Goal: Transaction & Acquisition: Download file/media

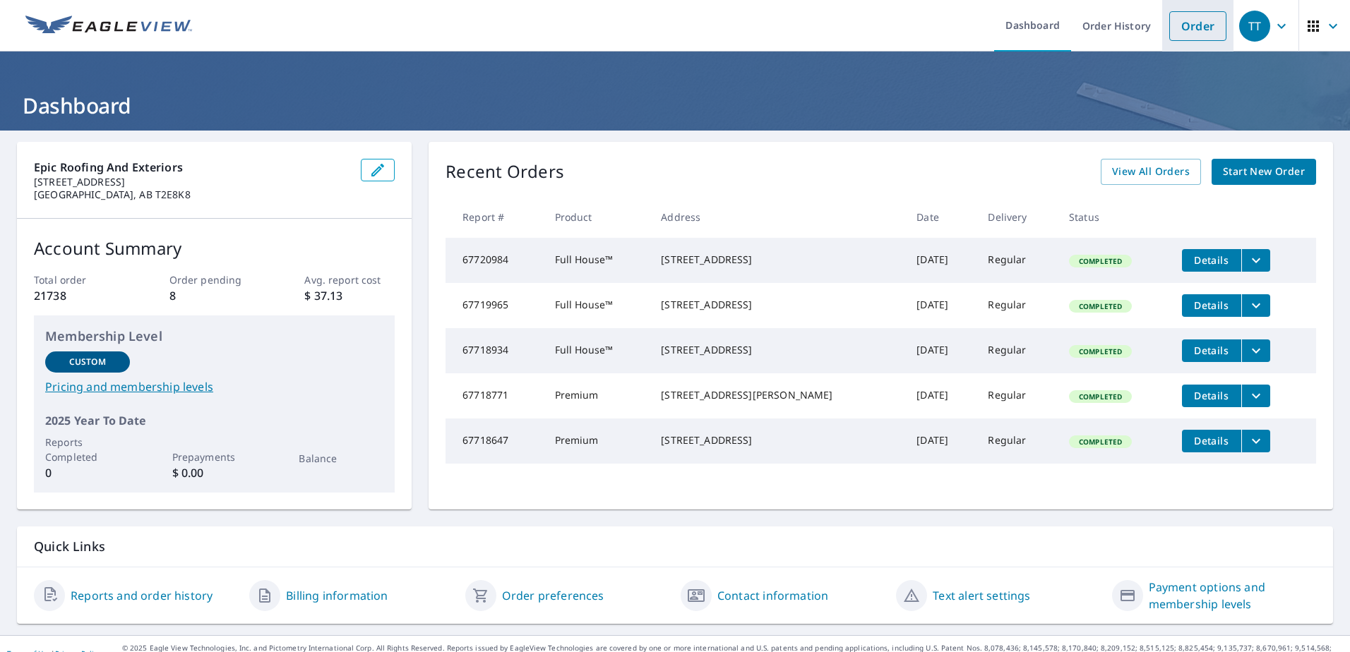
click at [1181, 28] on link "Order" at bounding box center [1197, 26] width 57 height 30
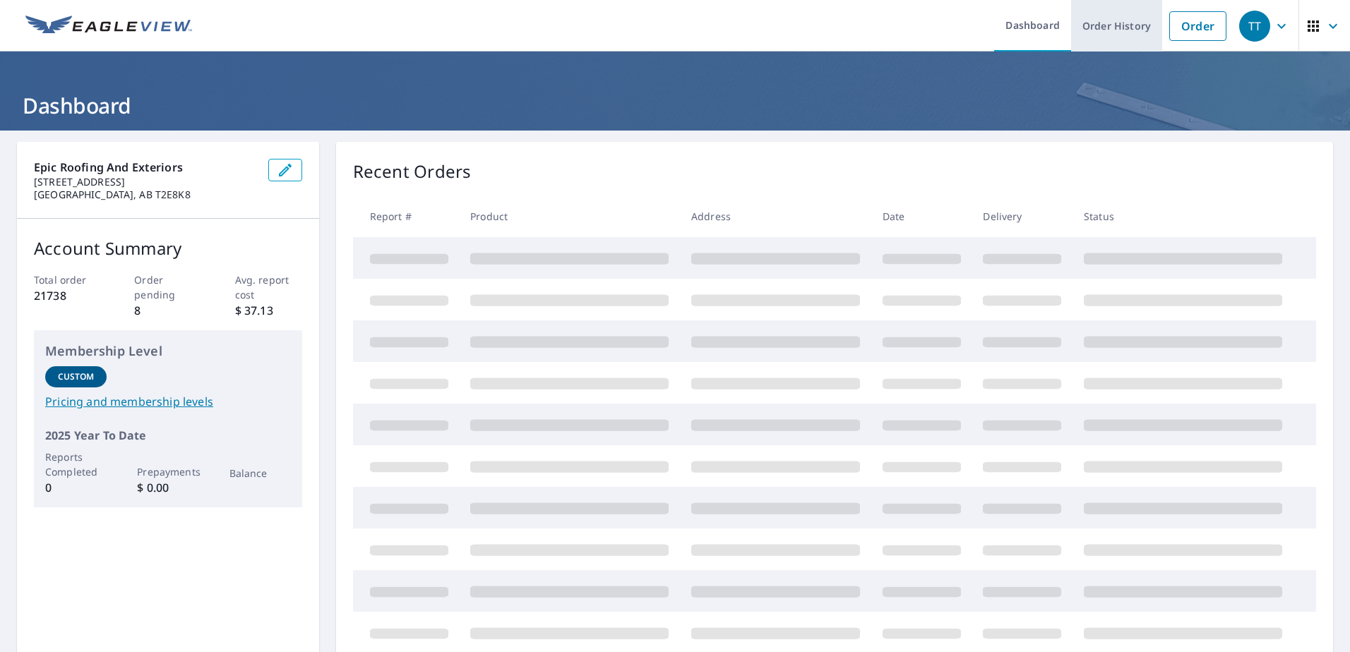
click at [1101, 24] on link "Order History" at bounding box center [1116, 26] width 91 height 52
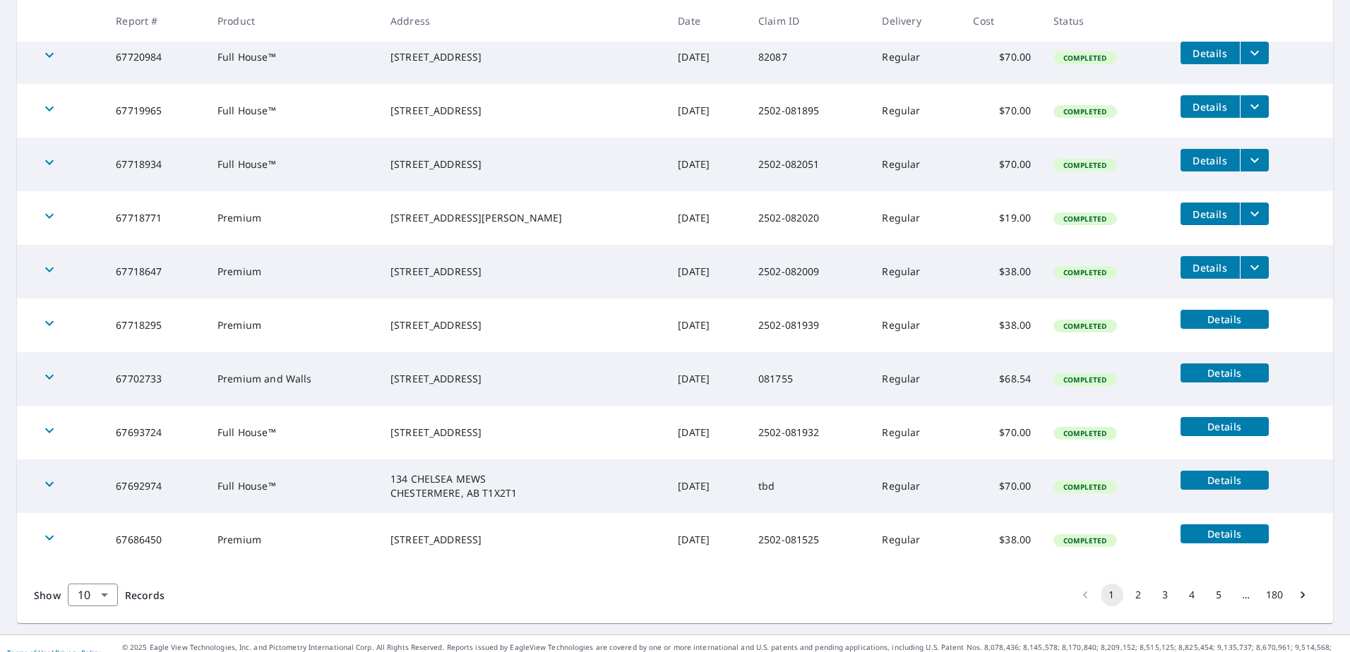
scroll to position [301, 0]
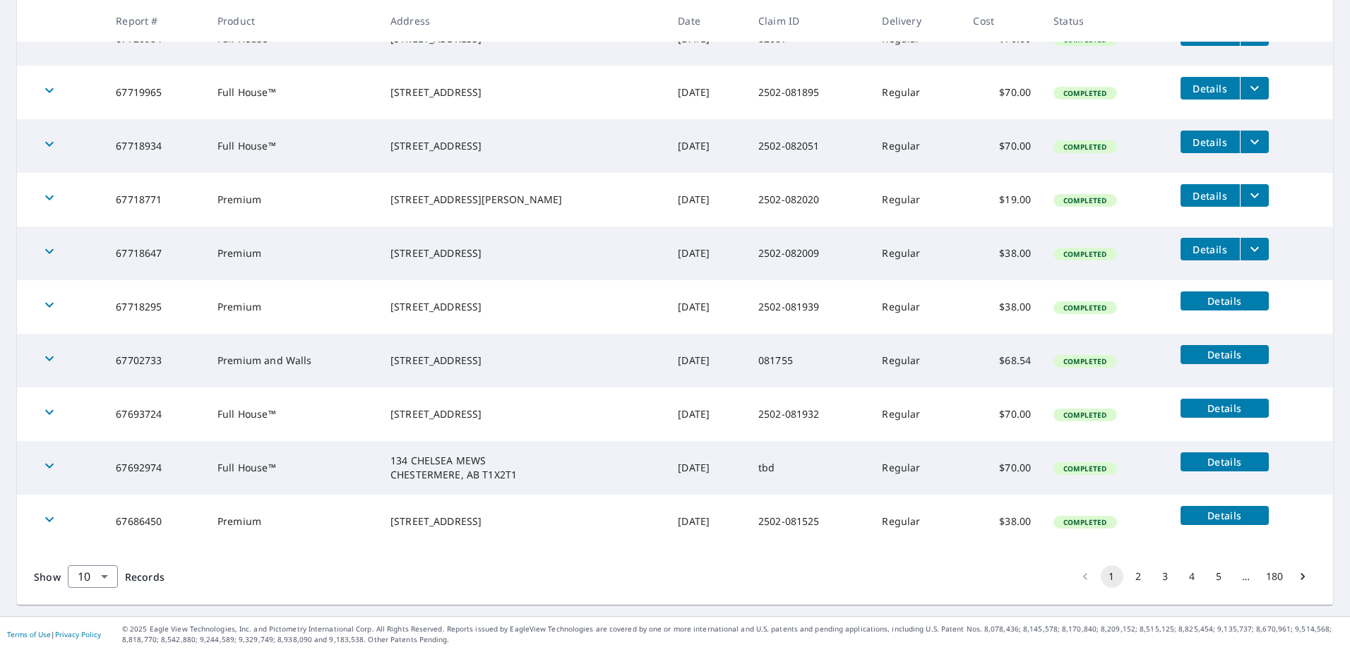
click at [1222, 354] on span "Details" at bounding box center [1224, 354] width 71 height 13
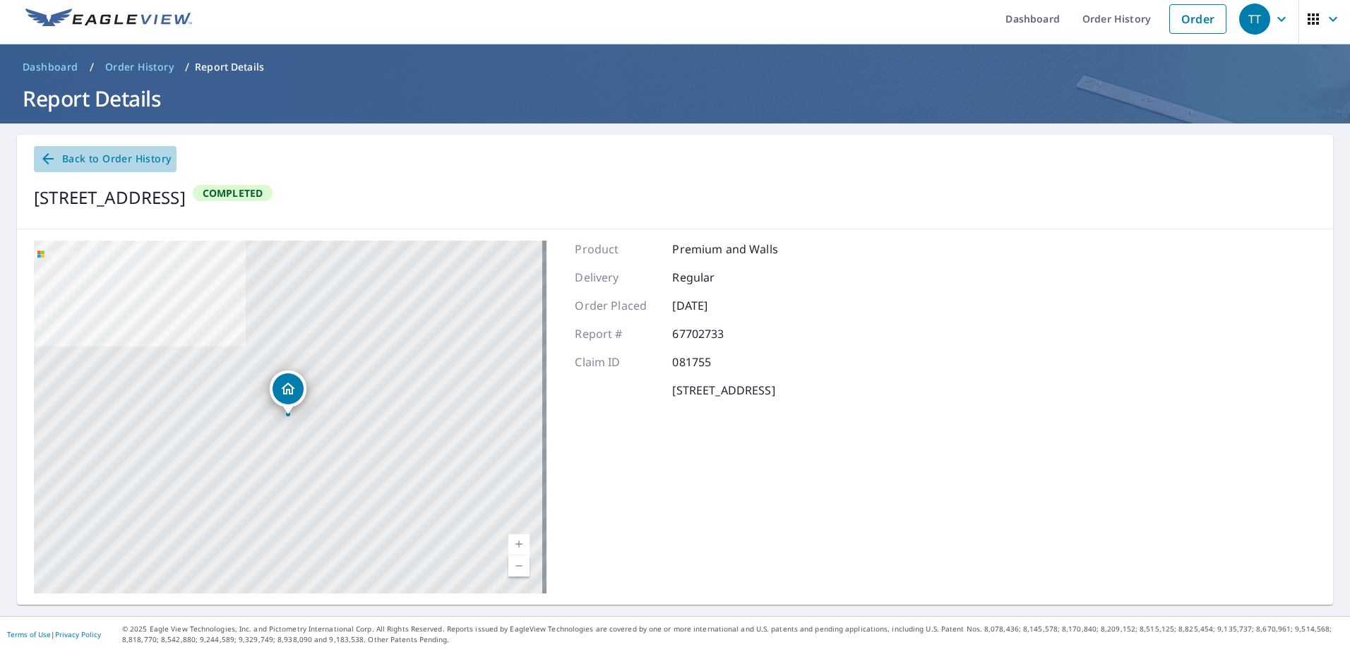
click at [119, 156] on span "Back to Order History" at bounding box center [105, 159] width 131 height 18
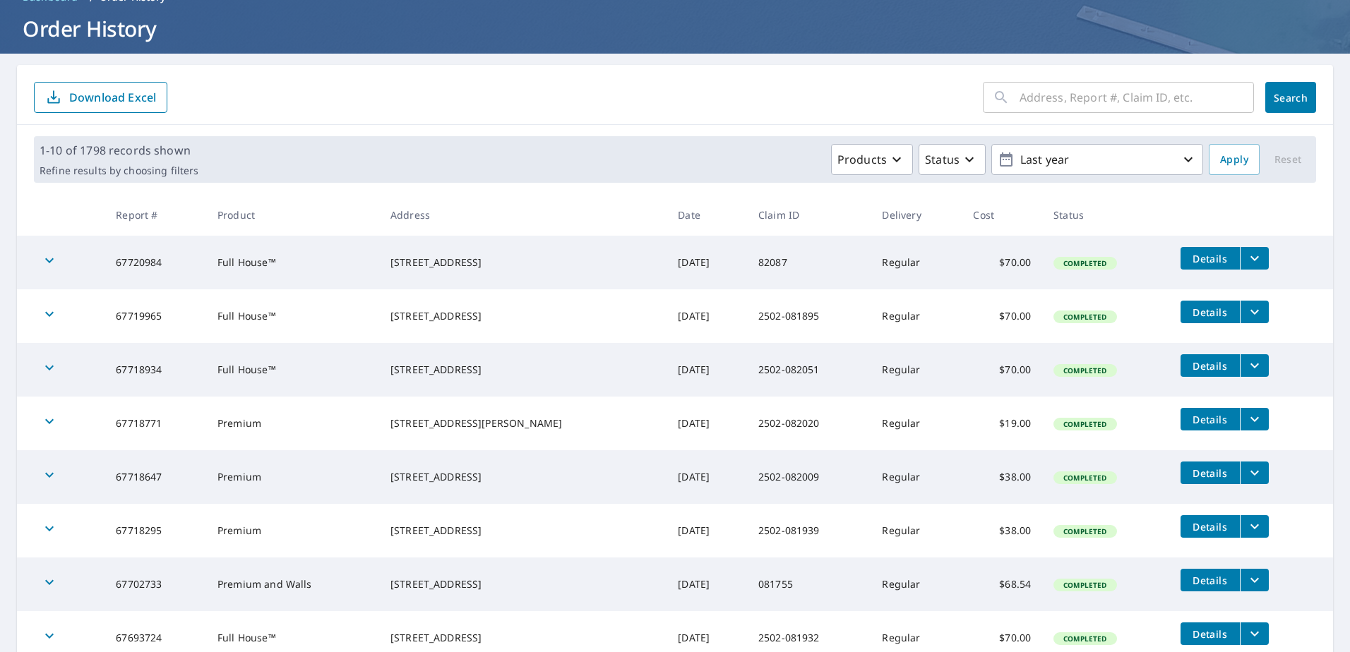
scroll to position [78, 0]
click at [1249, 583] on icon "filesDropdownBtn-67702733" at bounding box center [1254, 579] width 17 height 17
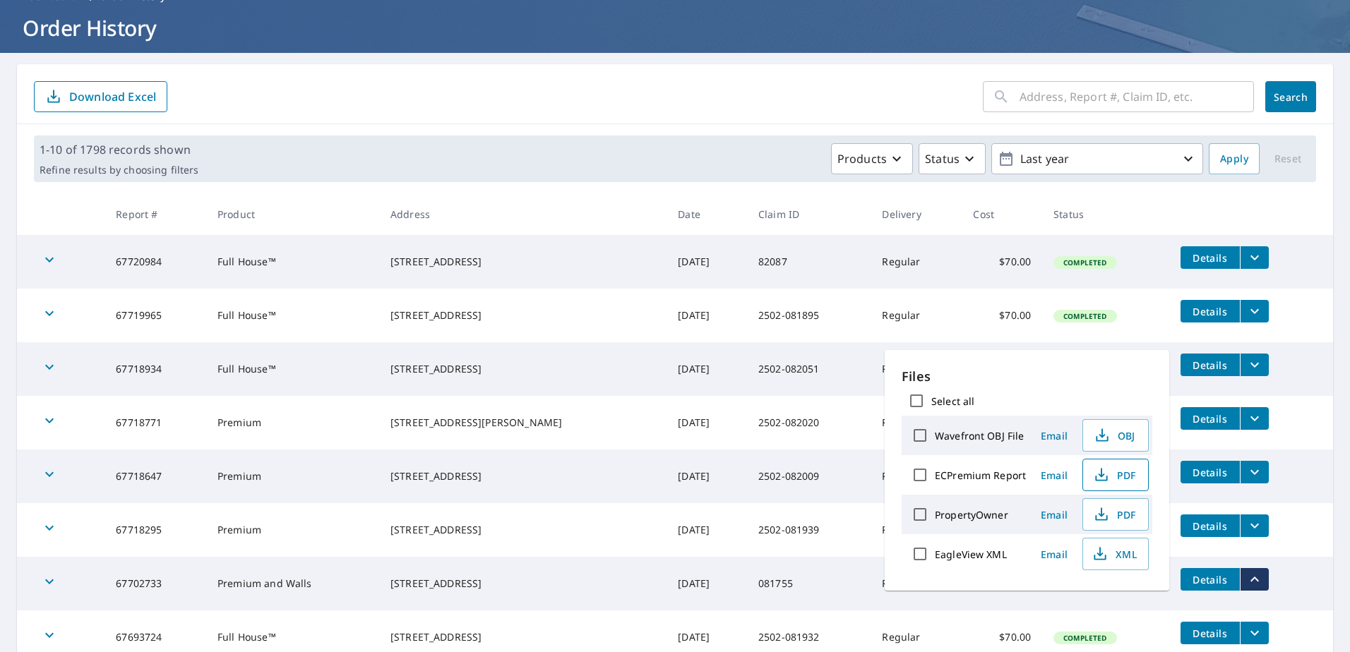
click at [1128, 472] on span "PDF" at bounding box center [1114, 475] width 45 height 17
